Goal: Navigation & Orientation: Understand site structure

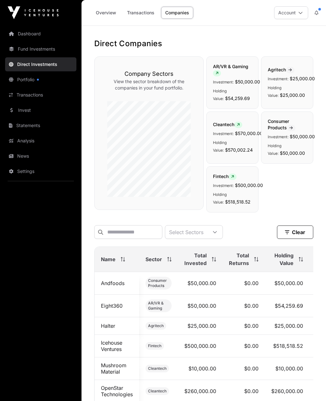
click at [31, 33] on link "Dashboard" at bounding box center [40, 34] width 71 height 14
click at [104, 12] on link "Overview" at bounding box center [106, 13] width 29 height 12
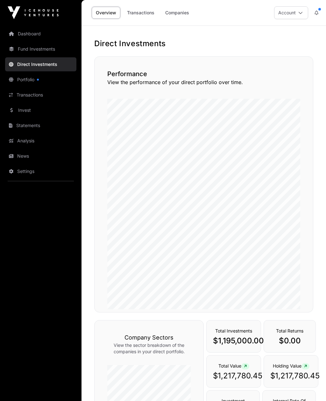
click at [29, 36] on link "Dashboard" at bounding box center [40, 34] width 71 height 14
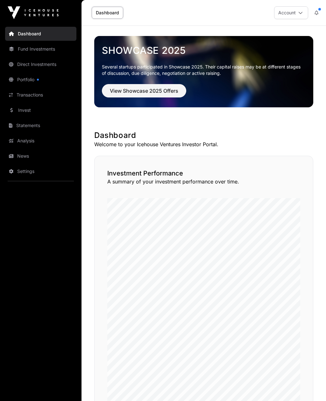
click at [22, 81] on link "Portfolio" at bounding box center [40, 80] width 71 height 14
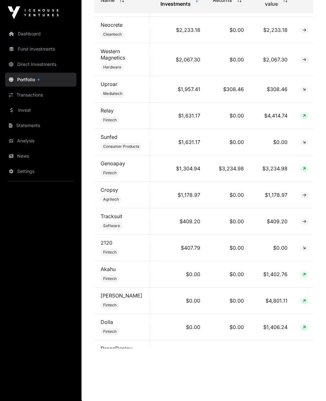
scroll to position [1955, 80]
click at [28, 66] on link "Direct Investments" at bounding box center [40, 64] width 71 height 14
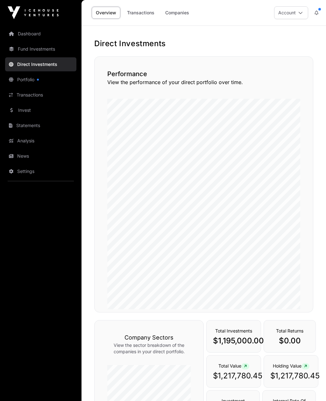
click at [175, 12] on link "Companies" at bounding box center [177, 13] width 32 height 12
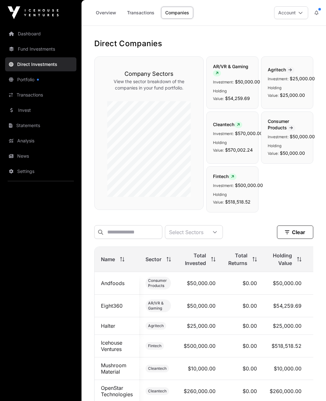
click at [33, 50] on link "Fund Investments" at bounding box center [40, 49] width 71 height 14
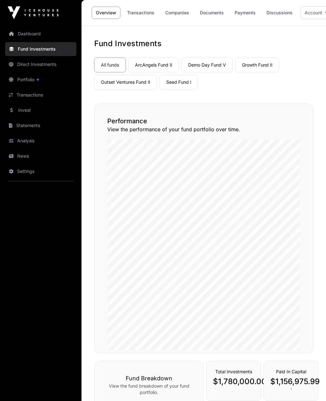
click at [171, 10] on link "Companies" at bounding box center [177, 13] width 32 height 12
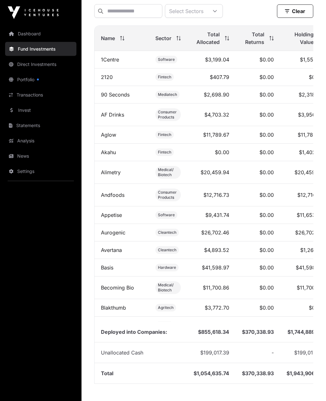
scroll to position [370, 0]
